Goal: Check status: Check status

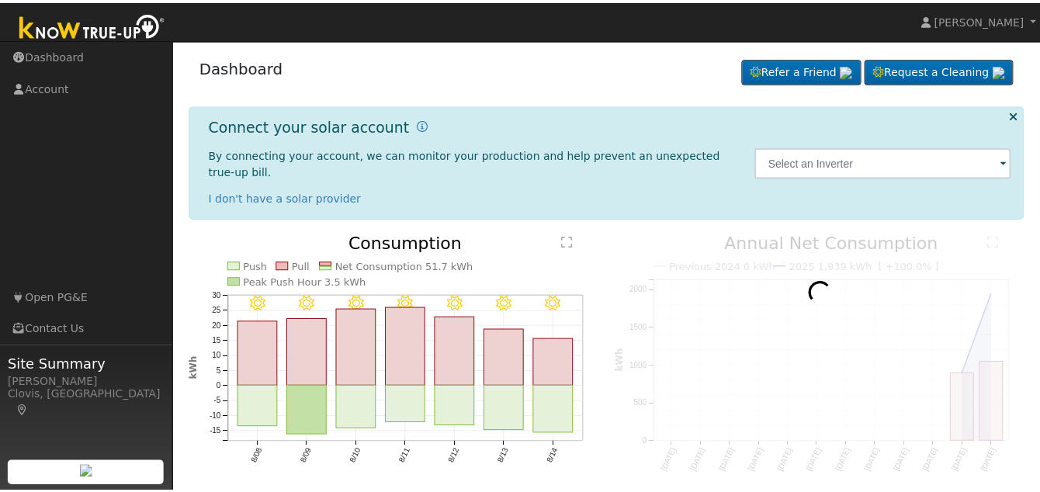
scroll to position [40, 0]
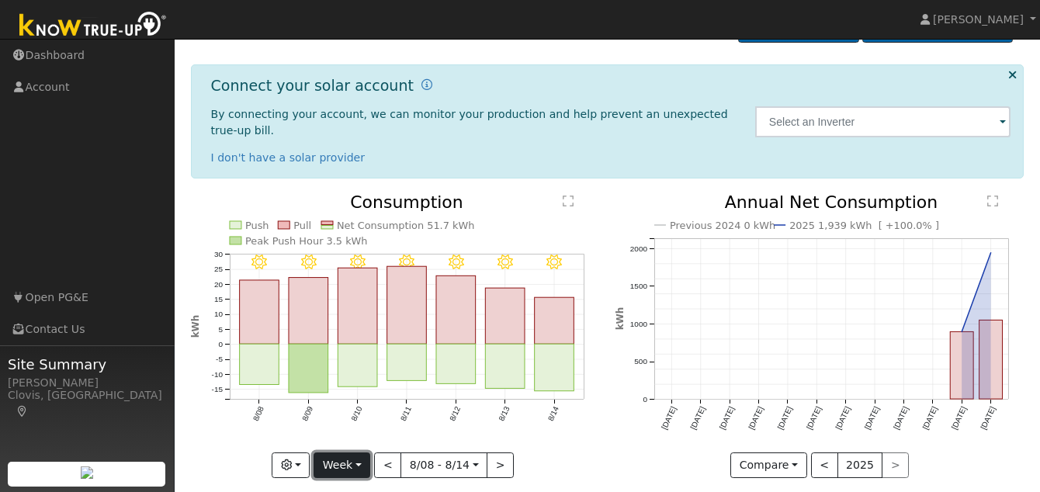
click at [363, 453] on button "Week" at bounding box center [342, 465] width 57 height 26
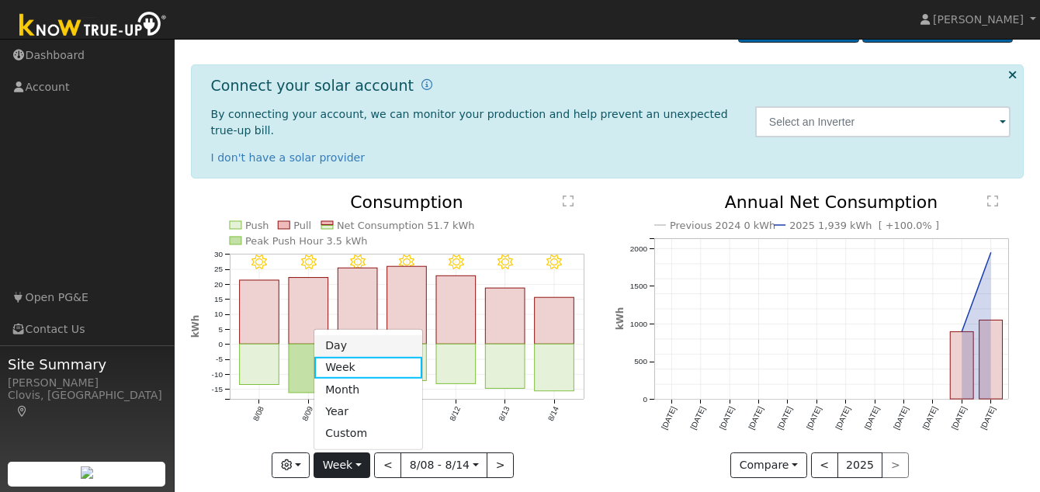
click at [381, 335] on link "Day" at bounding box center [368, 346] width 108 height 22
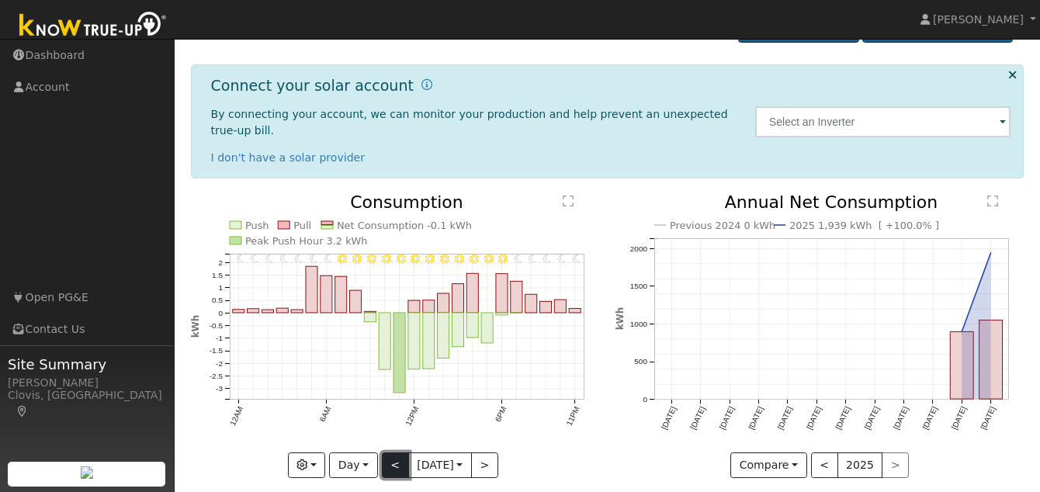
click at [387, 452] on button "<" at bounding box center [395, 465] width 27 height 26
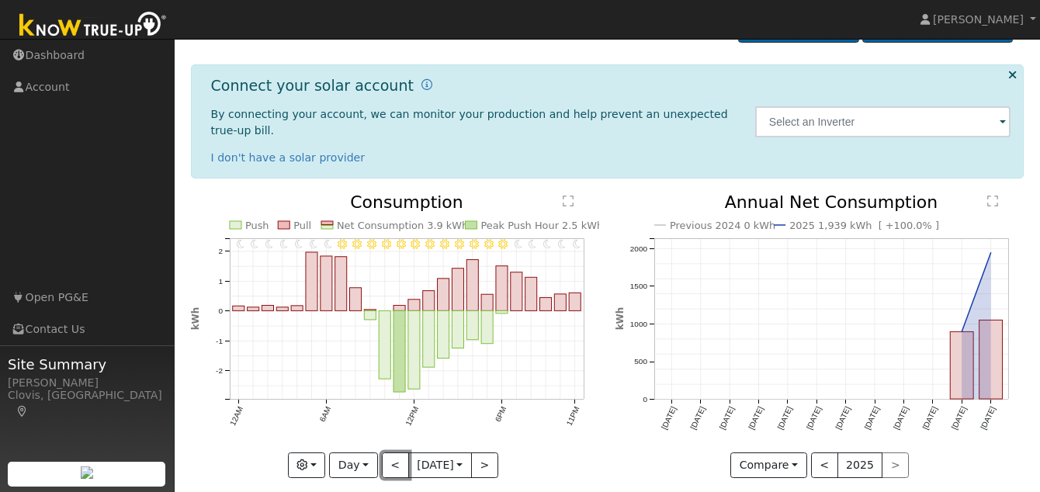
click at [387, 452] on button "<" at bounding box center [395, 465] width 27 height 26
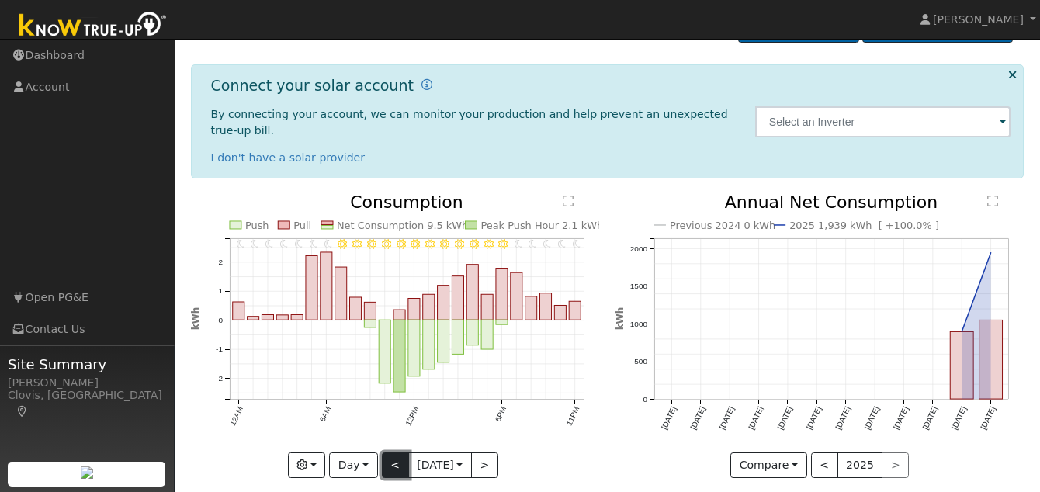
click at [387, 453] on button "<" at bounding box center [395, 465] width 27 height 26
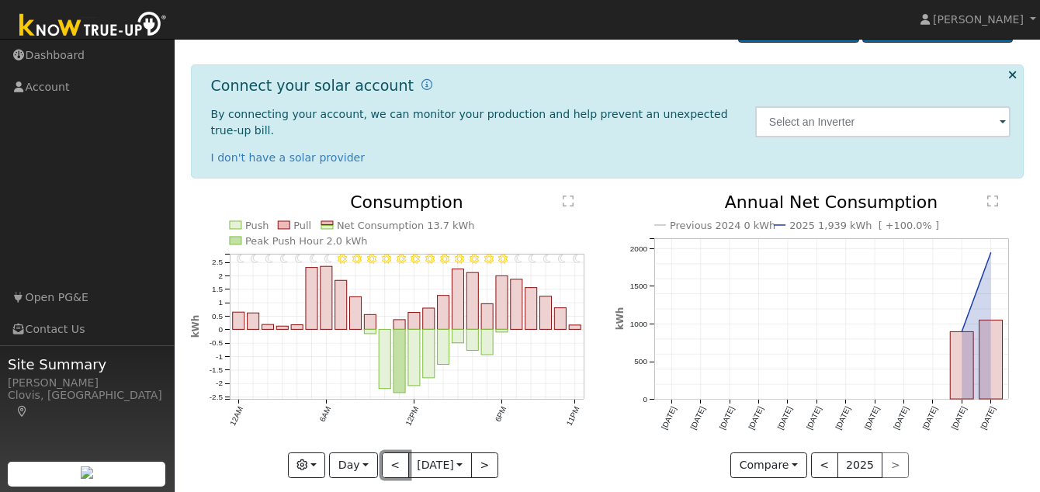
click at [387, 454] on button "<" at bounding box center [395, 465] width 27 height 26
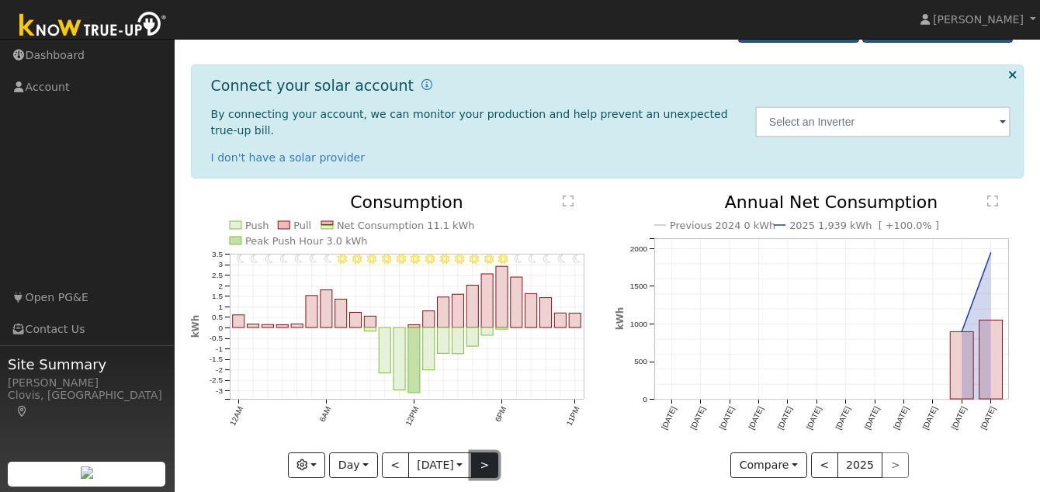
click at [487, 452] on button ">" at bounding box center [484, 465] width 27 height 26
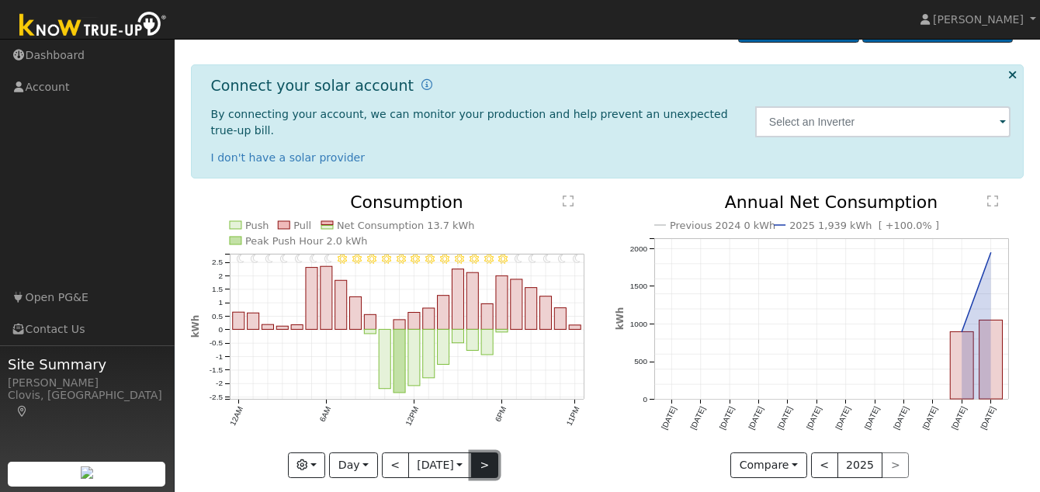
click at [487, 454] on button ">" at bounding box center [484, 465] width 27 height 26
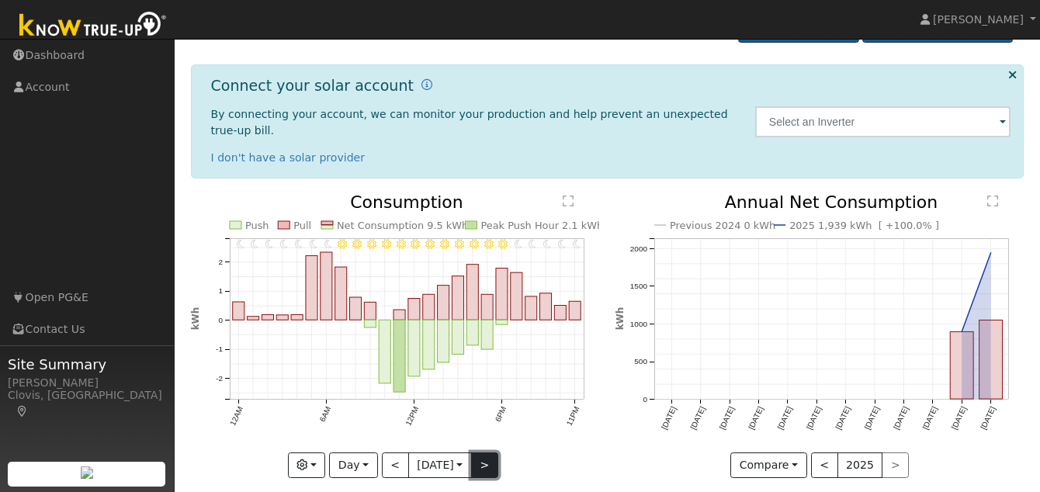
click at [487, 454] on button ">" at bounding box center [484, 465] width 27 height 26
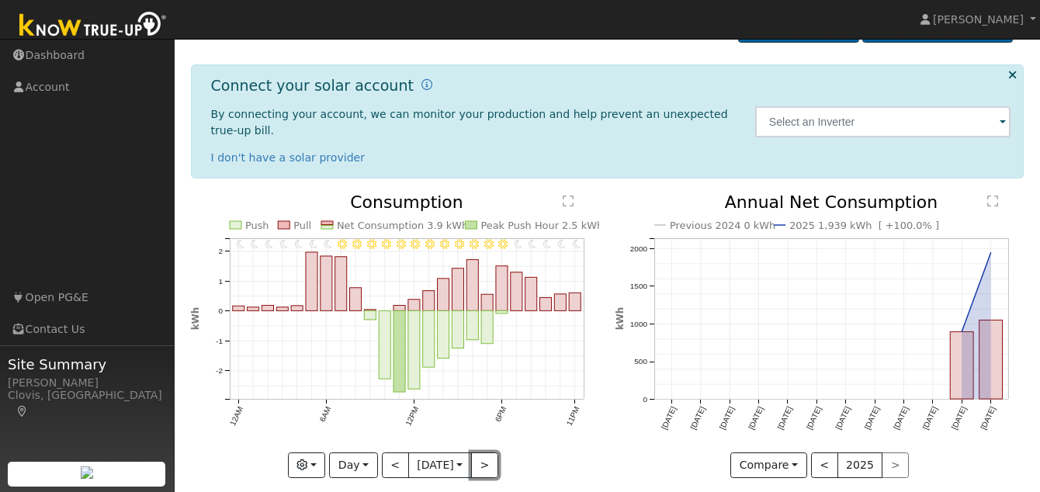
click at [487, 454] on button ">" at bounding box center [484, 465] width 27 height 26
type input "[DATE]"
